Goal: Information Seeking & Learning: Compare options

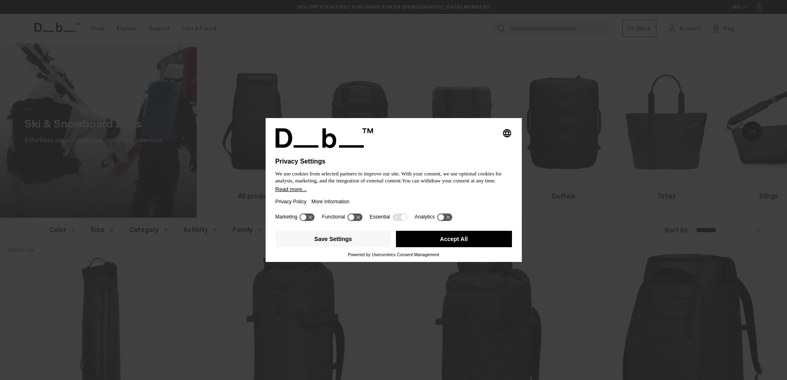
click at [665, 184] on div "Selecting an option will immediately change the language Privacy Settings We us…" at bounding box center [393, 190] width 787 height 380
click at [436, 241] on button "Accept All" at bounding box center [454, 239] width 116 height 16
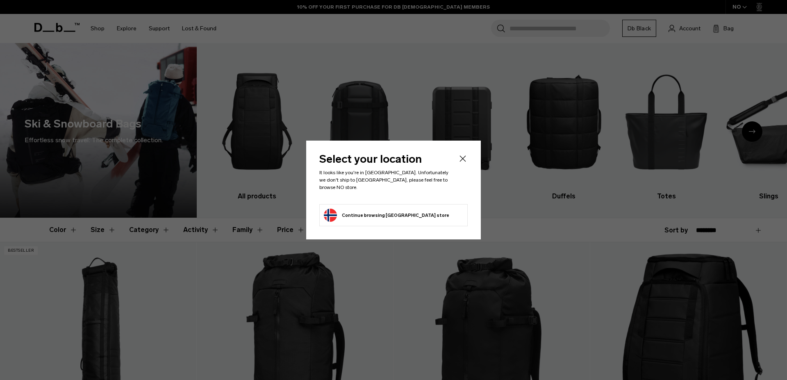
click at [461, 162] on icon "Close" at bounding box center [463, 159] width 10 height 10
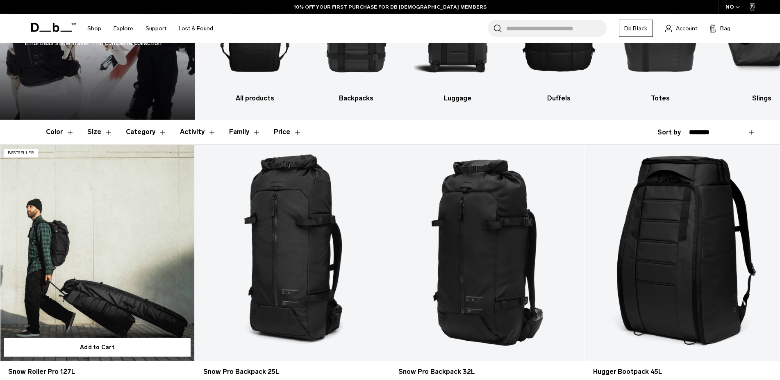
scroll to position [125, 0]
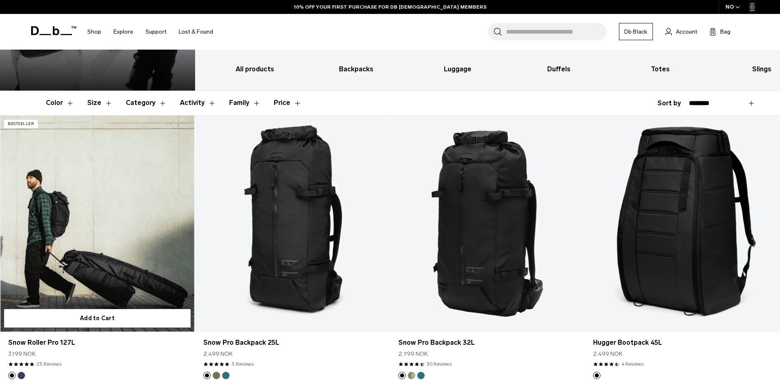
click at [47, 221] on link "Snow Roller Pro 127L" at bounding box center [97, 224] width 195 height 217
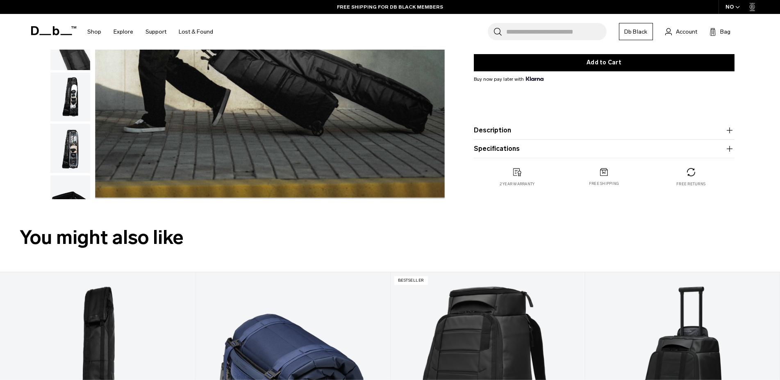
scroll to position [502, 0]
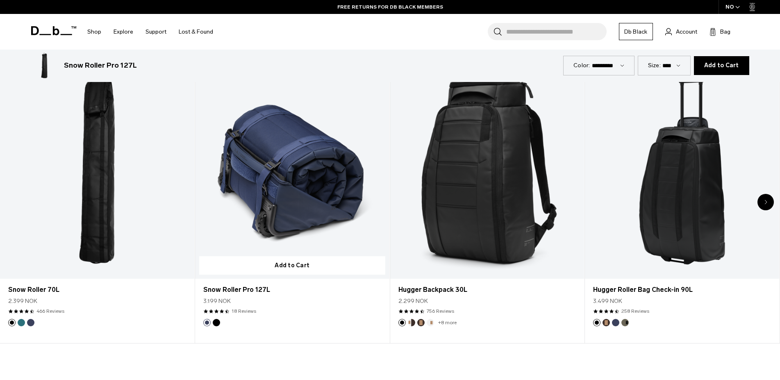
click at [310, 194] on link "Snow Roller Pro 127L" at bounding box center [292, 171] width 194 height 216
